Goal: Check status: Check status

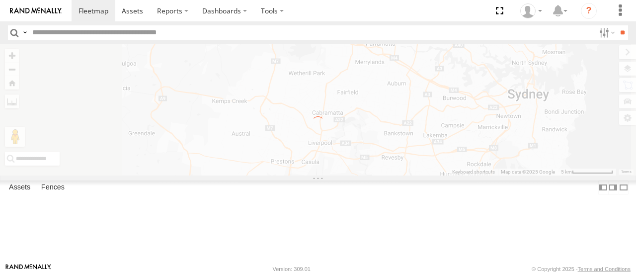
click at [356, 119] on div "← Move left → Move right ↑ Move up ↓ Move down + Zoom in - Zoom out Home Jump l…" at bounding box center [318, 109] width 636 height 131
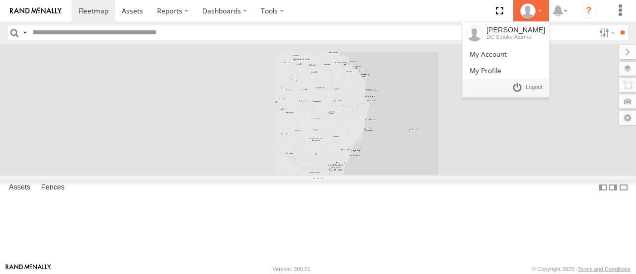
click at [527, 7] on icon at bounding box center [527, 10] width 15 height 15
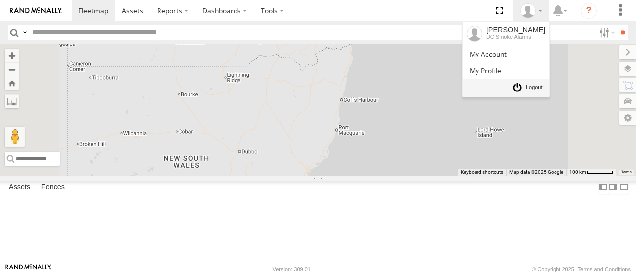
click at [537, 90] on span at bounding box center [534, 87] width 17 height 11
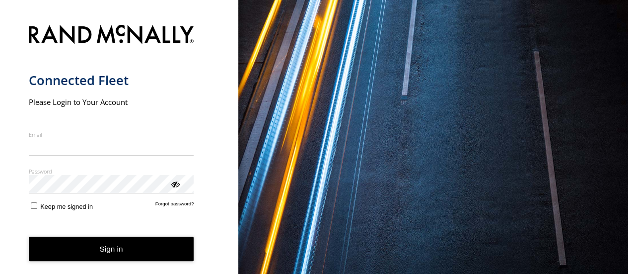
type input "**********"
click at [51, 244] on button "Sign in" at bounding box center [111, 248] width 165 height 24
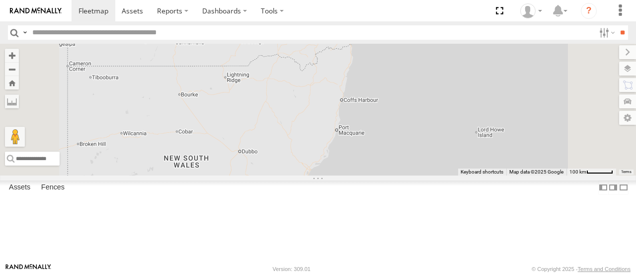
click at [302, 204] on div "2" at bounding box center [292, 194] width 20 height 20
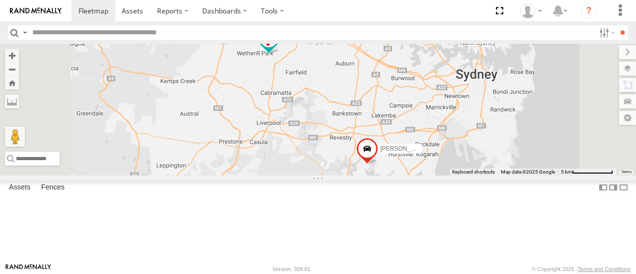
click at [278, 48] on span at bounding box center [269, 39] width 18 height 18
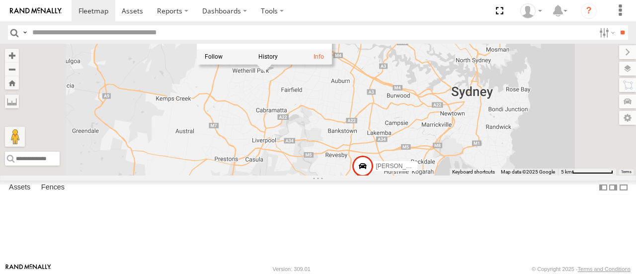
drag, startPoint x: 391, startPoint y: 114, endPoint x: 381, endPoint y: 148, distance: 35.4
click at [381, 148] on div "Serg - FSZ66X [PERSON_NAME] - 360NA6 [GEOGRAPHIC_DATA] Serg - FSZ66X All Assets…" at bounding box center [318, 109] width 636 height 131
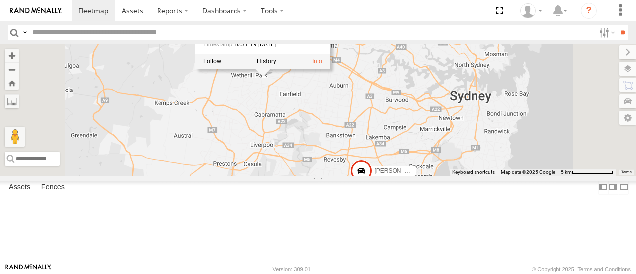
click at [381, 148] on div "Serg - FSZ66X [PERSON_NAME] - 360NA6 [GEOGRAPHIC_DATA] Serg - FSZ66X All Assets…" at bounding box center [318, 109] width 636 height 131
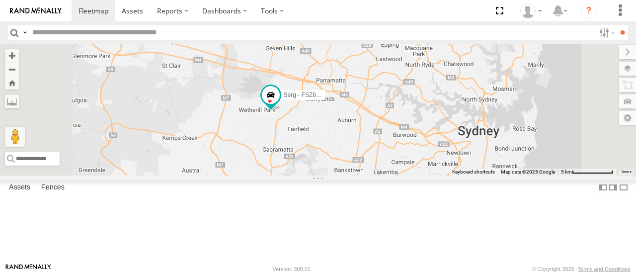
drag, startPoint x: 400, startPoint y: 171, endPoint x: 403, endPoint y: 183, distance: 12.3
click at [403, 175] on div "Serg - FSZ66X [PERSON_NAME] - 360NA6 [GEOGRAPHIC_DATA]" at bounding box center [318, 109] width 636 height 131
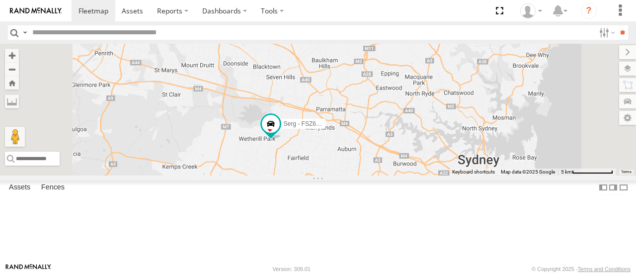
drag, startPoint x: 488, startPoint y: 136, endPoint x: 486, endPoint y: 160, distance: 24.9
click at [486, 160] on div "Serg - FSZ66X [PERSON_NAME] - 360NA6 [GEOGRAPHIC_DATA]" at bounding box center [318, 109] width 636 height 131
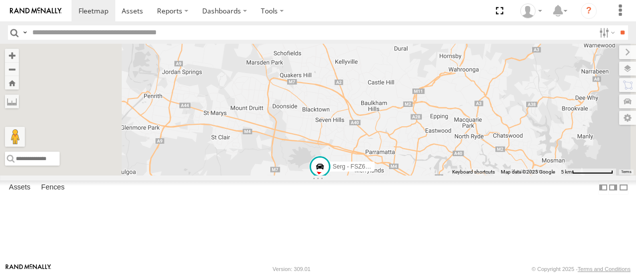
drag, startPoint x: 486, startPoint y: 160, endPoint x: 541, endPoint y: 206, distance: 70.9
click at [541, 175] on div "Serg - FSZ66X [PERSON_NAME] - 360NA6 [GEOGRAPHIC_DATA]" at bounding box center [318, 109] width 636 height 131
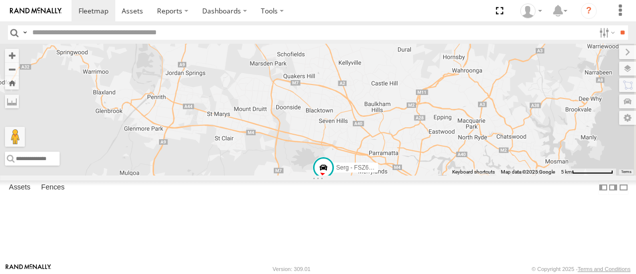
drag, startPoint x: 541, startPoint y: 206, endPoint x: 554, endPoint y: 185, distance: 24.7
click at [554, 175] on div "Serg - FSZ66X [PERSON_NAME] - 360NA6 [GEOGRAPHIC_DATA]" at bounding box center [318, 109] width 636 height 131
